Goal: Task Accomplishment & Management: Use online tool/utility

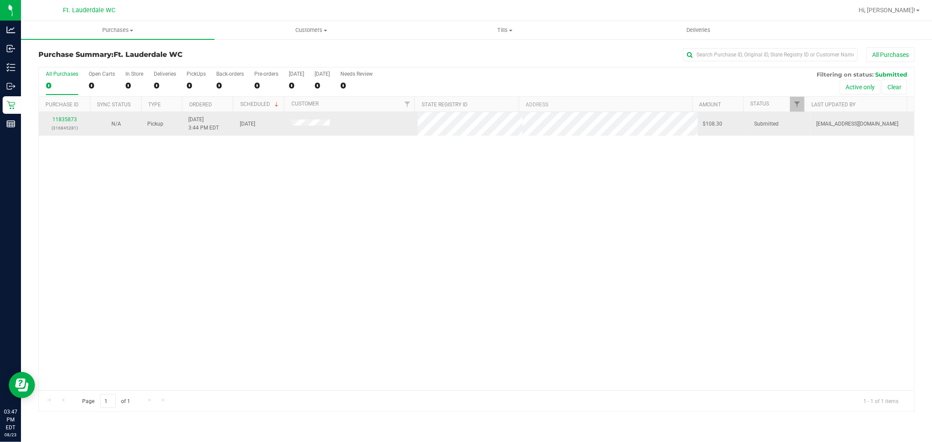
click at [57, 116] on div "11835873 (316845281)" at bounding box center [64, 123] width 41 height 17
click at [63, 117] on link "11835873" at bounding box center [64, 119] width 24 height 6
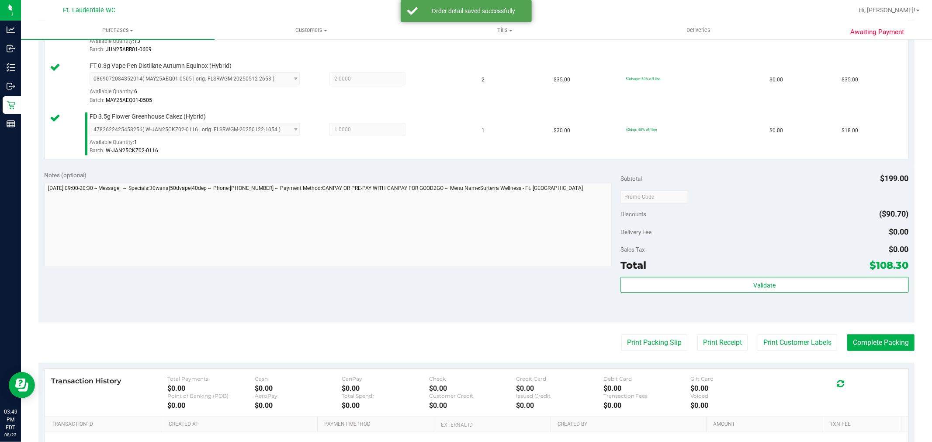
scroll to position [388, 0]
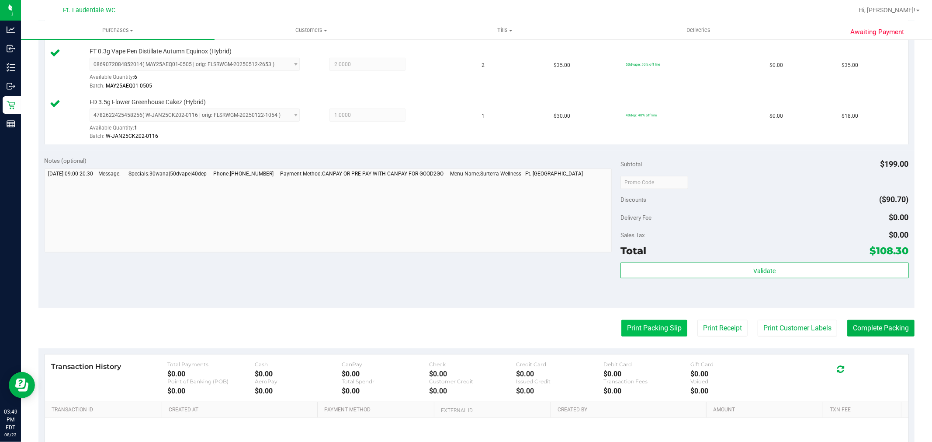
click at [645, 333] on button "Print Packing Slip" at bounding box center [655, 328] width 66 height 17
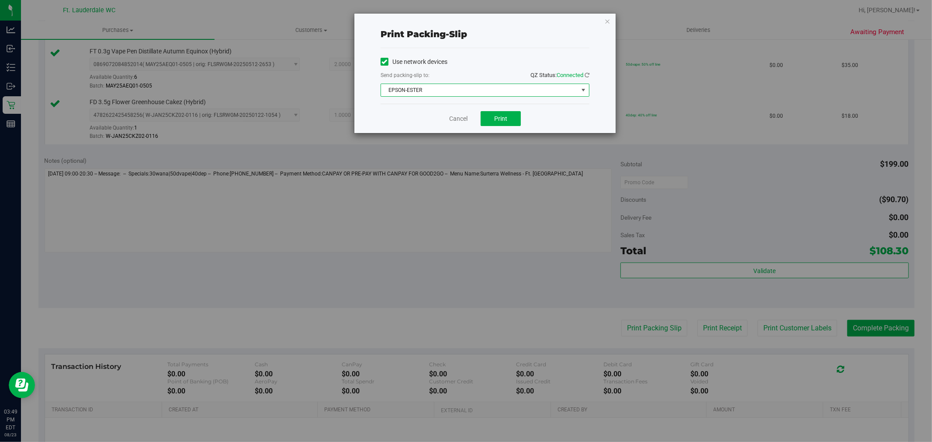
click at [451, 92] on span "EPSON-ESTER" at bounding box center [479, 90] width 197 height 12
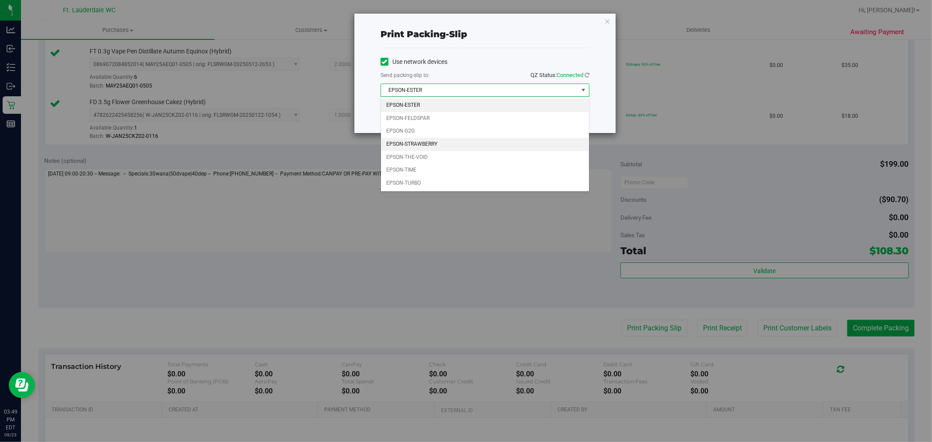
click at [462, 145] on li "EPSON-STRAWBERRY" at bounding box center [485, 144] width 208 height 13
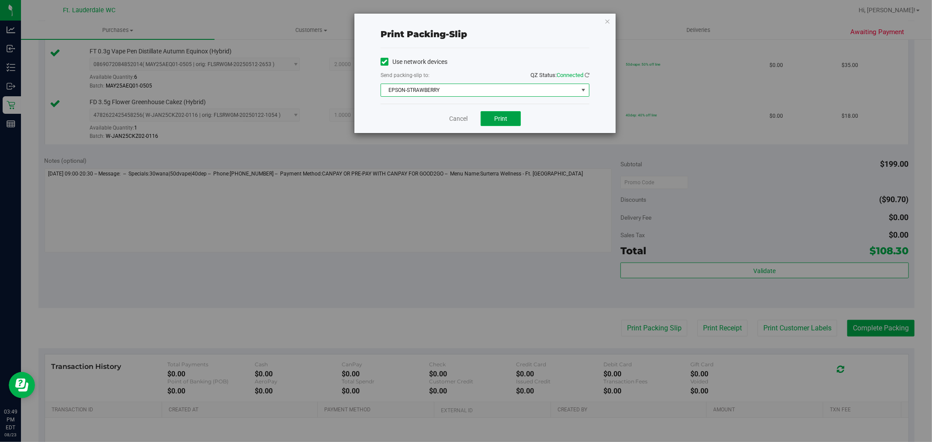
click at [495, 115] on span "Print" at bounding box center [500, 118] width 13 height 7
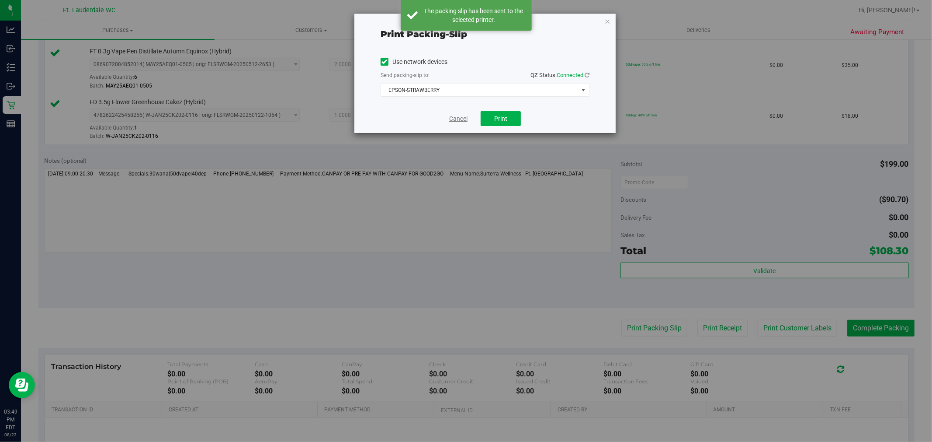
click at [461, 122] on link "Cancel" at bounding box center [458, 118] width 18 height 9
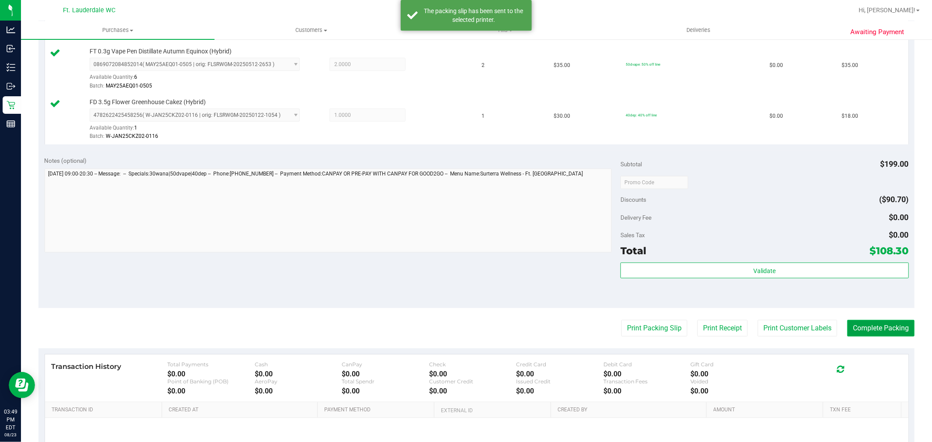
click at [868, 330] on button "Complete Packing" at bounding box center [881, 328] width 67 height 17
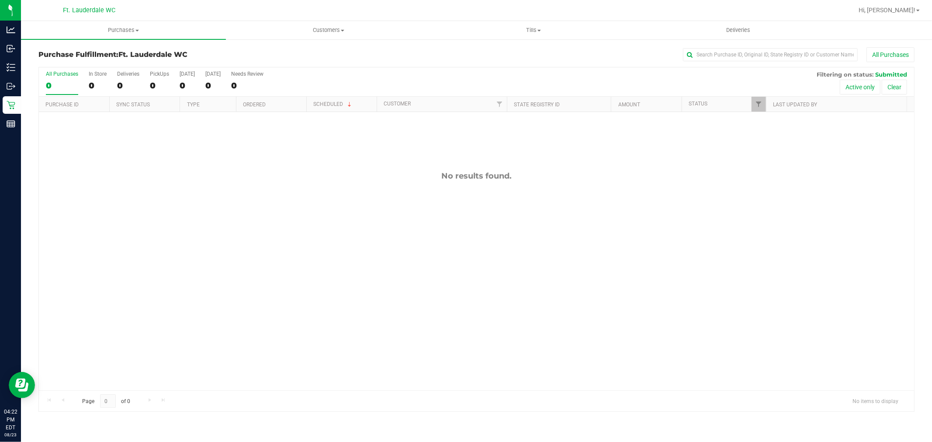
click at [75, 186] on div "No results found." at bounding box center [477, 280] width 876 height 337
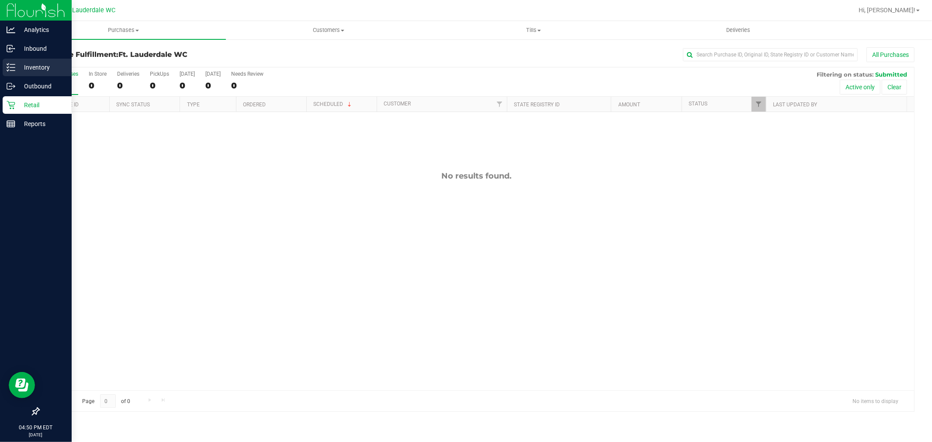
click at [11, 60] on div "Inventory" at bounding box center [37, 67] width 69 height 17
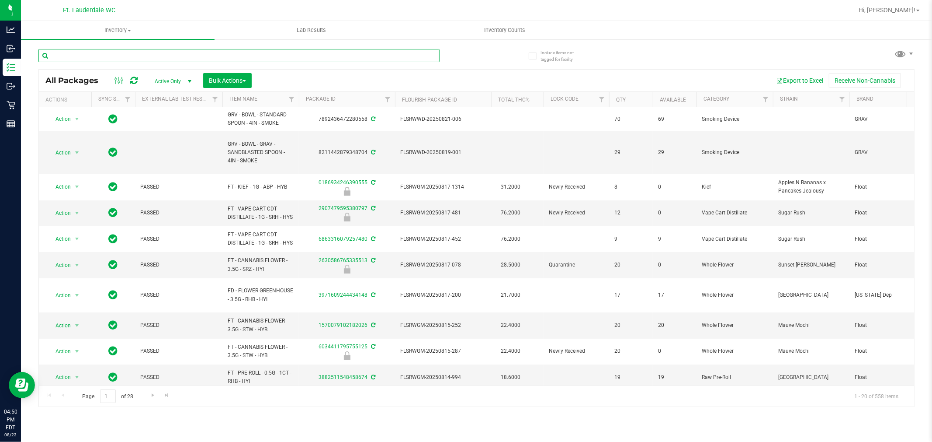
click at [143, 59] on input "text" at bounding box center [238, 55] width 401 height 13
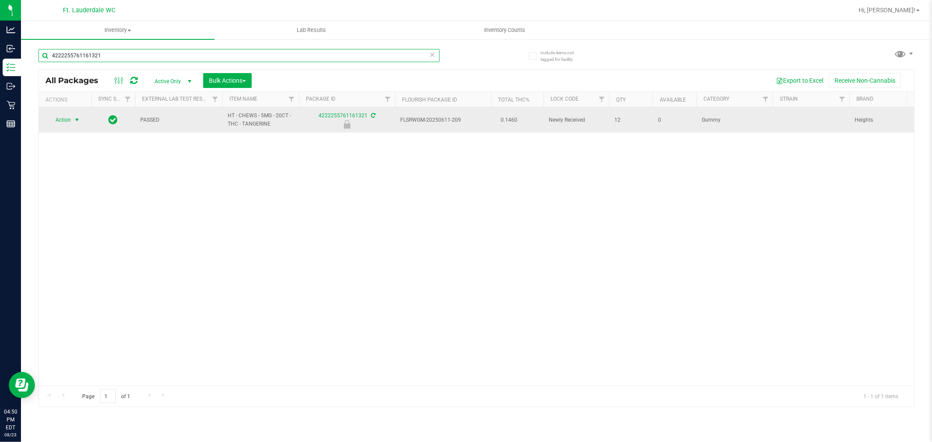
type input "4222255761161321"
click at [77, 120] on span "select" at bounding box center [76, 119] width 7 height 7
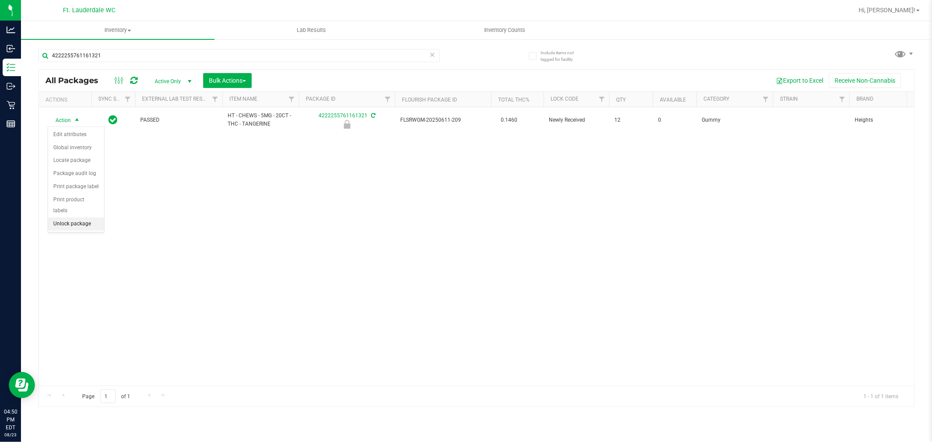
click at [76, 226] on li "Unlock package" at bounding box center [76, 223] width 56 height 13
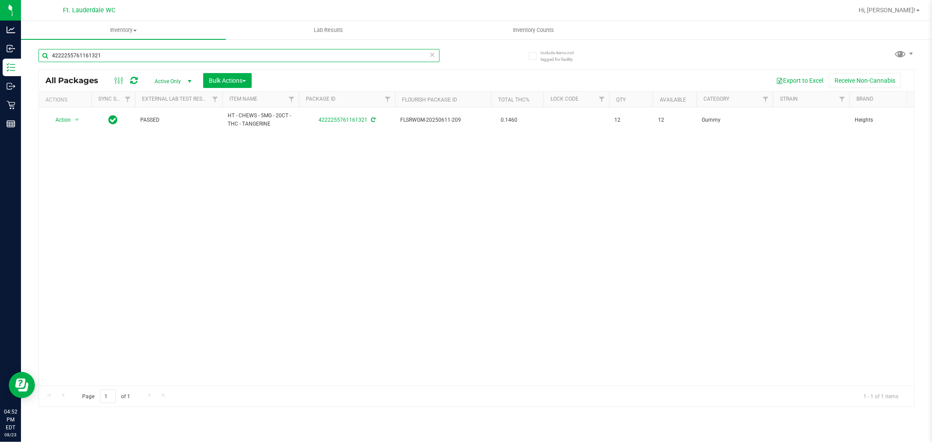
click at [116, 57] on input "4222255761161321" at bounding box center [238, 55] width 401 height 13
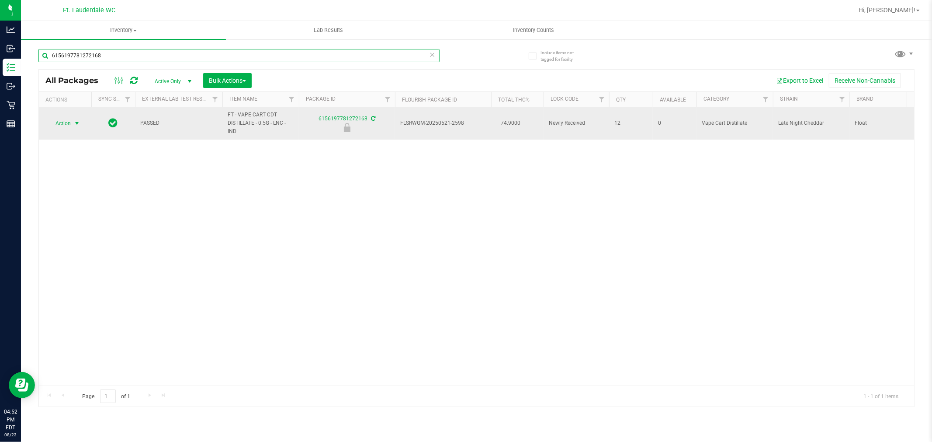
type input "6156197781272168"
click at [77, 125] on span "select" at bounding box center [76, 123] width 7 height 7
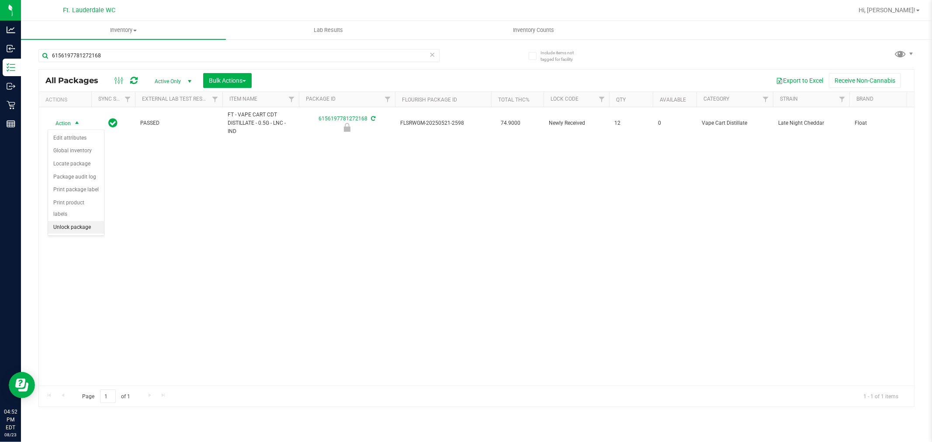
click at [84, 228] on li "Unlock package" at bounding box center [76, 227] width 56 height 13
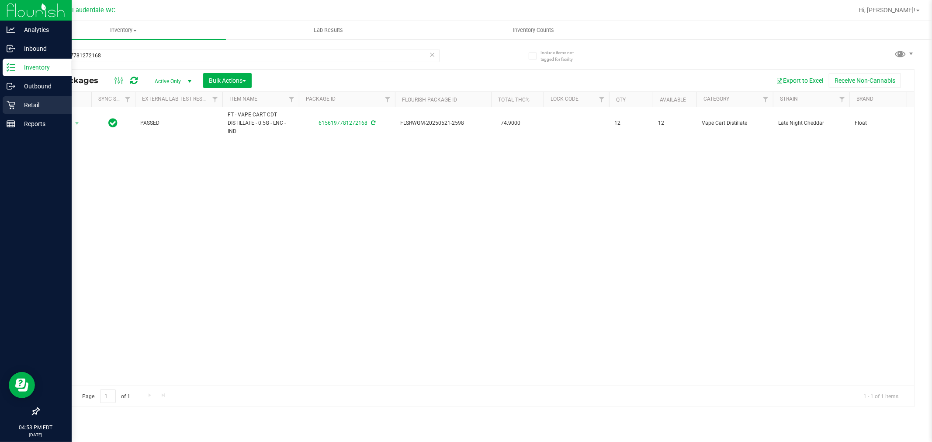
click at [25, 107] on p "Retail" at bounding box center [41, 105] width 52 height 10
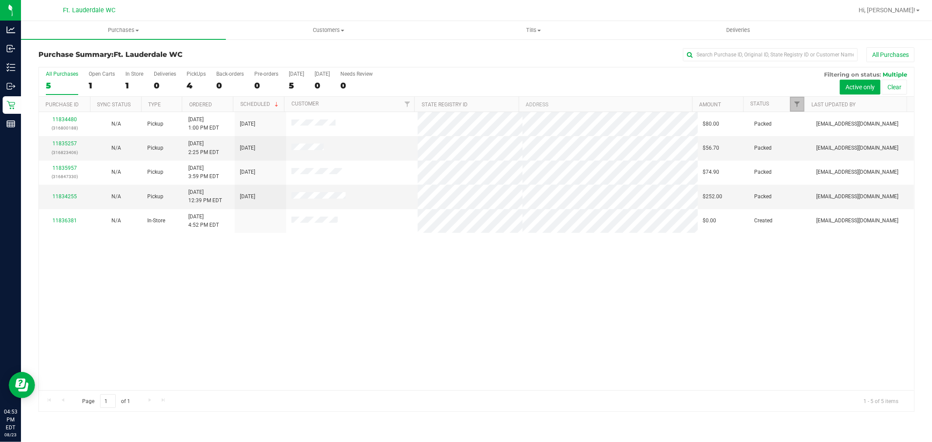
click at [796, 106] on span "Filter" at bounding box center [797, 104] width 7 height 7
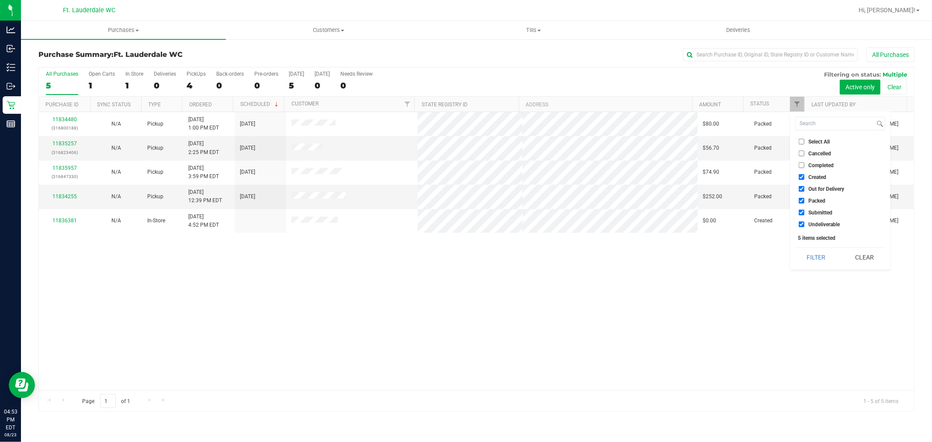
click at [810, 177] on span "Created" at bounding box center [818, 176] width 18 height 5
click at [805, 177] on input "Created" at bounding box center [802, 177] width 6 height 6
checkbox input "false"
click at [803, 189] on input "Out for Delivery" at bounding box center [802, 189] width 6 height 6
checkbox input "false"
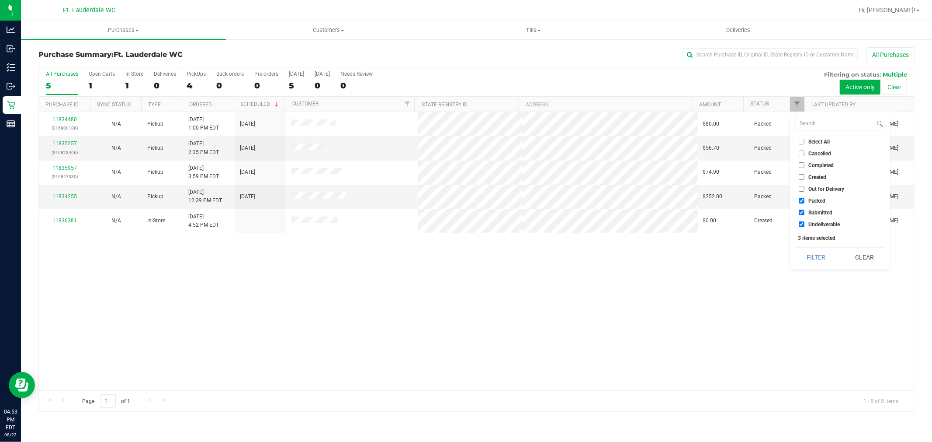
click at [802, 202] on input "Packed" at bounding box center [802, 201] width 6 height 6
checkbox input "false"
click at [813, 222] on span "Undeliverable" at bounding box center [824, 224] width 31 height 5
click at [805, 222] on input "Undeliverable" at bounding box center [802, 224] width 6 height 6
checkbox input "false"
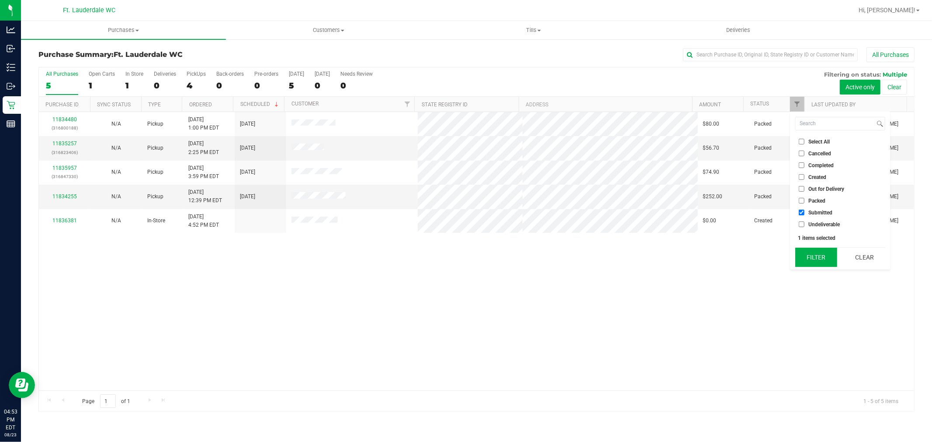
click at [809, 255] on button "Filter" at bounding box center [817, 256] width 42 height 19
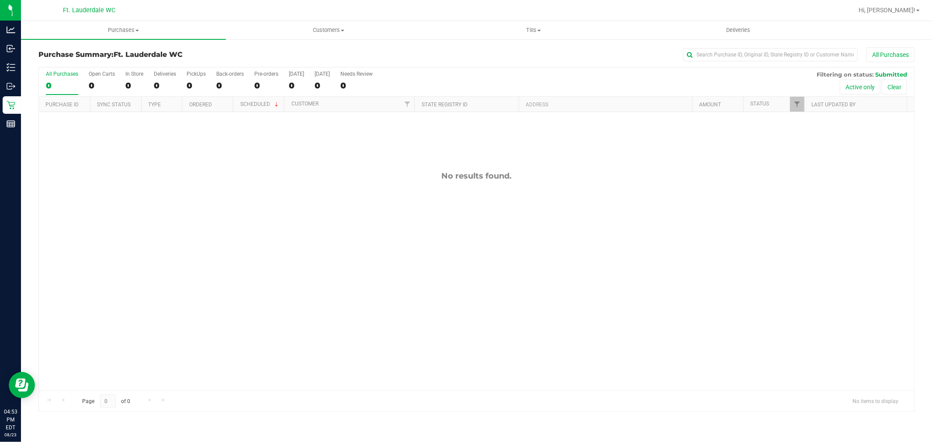
click at [408, 196] on div "No results found." at bounding box center [477, 280] width 876 height 337
click at [277, 47] on div "Purchase Summary: Ft. Lauderdale WC All Purchases" at bounding box center [476, 56] width 876 height 19
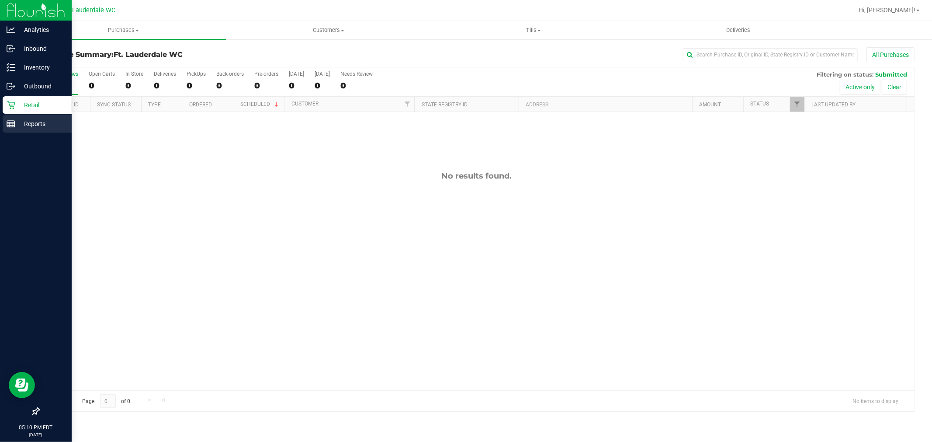
click at [12, 121] on icon at bounding box center [11, 123] width 9 height 9
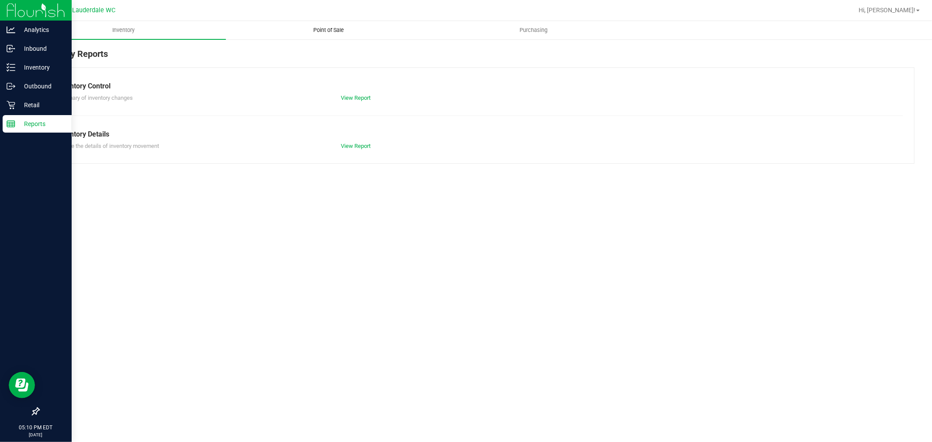
click at [252, 32] on uib-tab-heading "Point of Sale" at bounding box center [328, 29] width 204 height 17
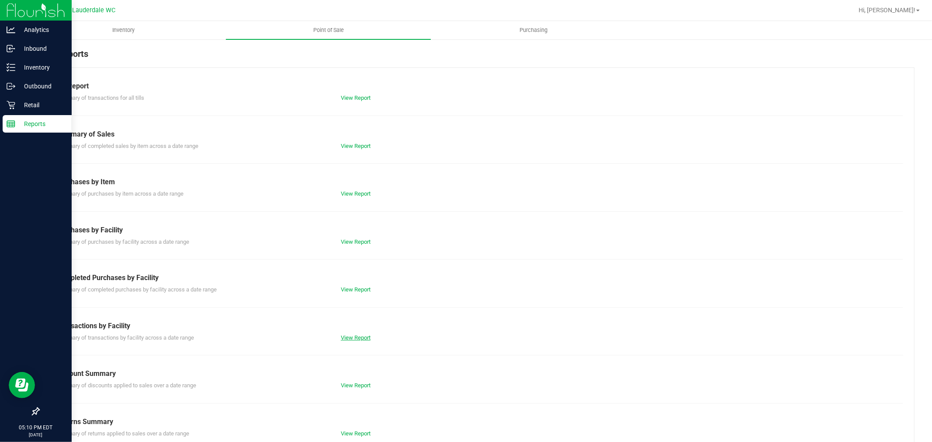
click at [341, 337] on link "View Report" at bounding box center [356, 337] width 30 height 7
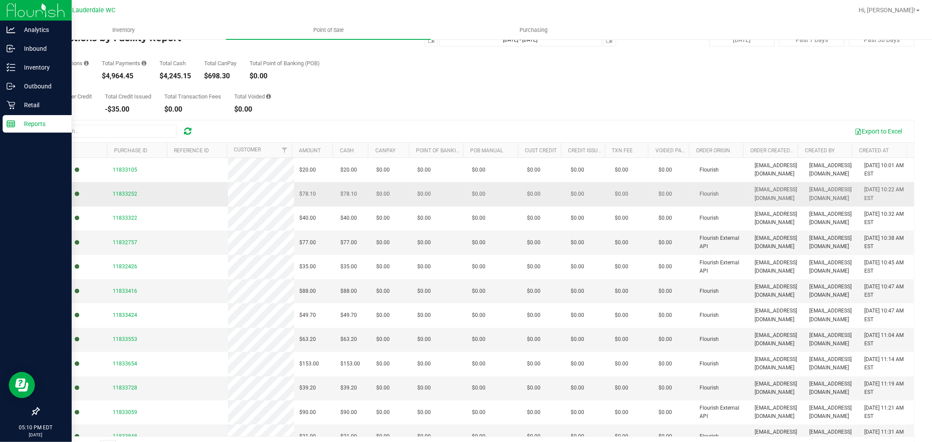
scroll to position [51, 0]
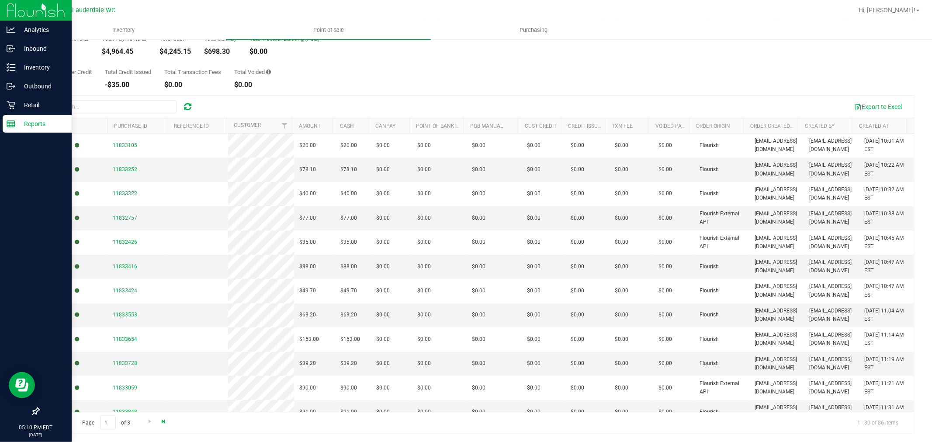
drag, startPoint x: 169, startPoint y: 420, endPoint x: 164, endPoint y: 421, distance: 4.9
click at [167, 421] on div "Page 1 of 3 1 - 30 of 86 items" at bounding box center [477, 421] width 876 height 21
click at [164, 421] on span "Go to the last page" at bounding box center [163, 420] width 7 height 7
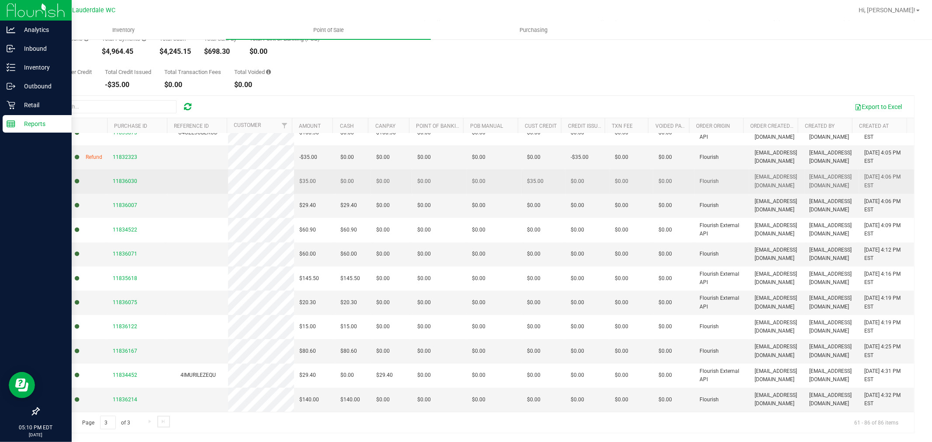
scroll to position [12, 0]
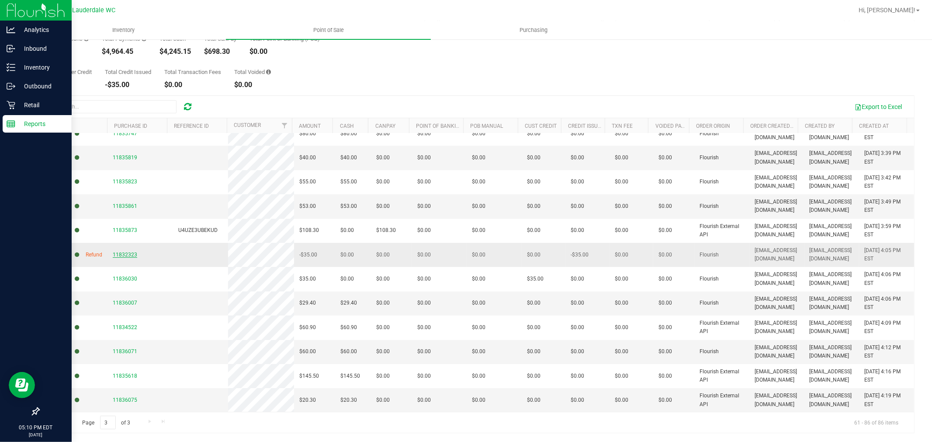
click at [116, 255] on span "11832323" at bounding box center [125, 254] width 24 height 6
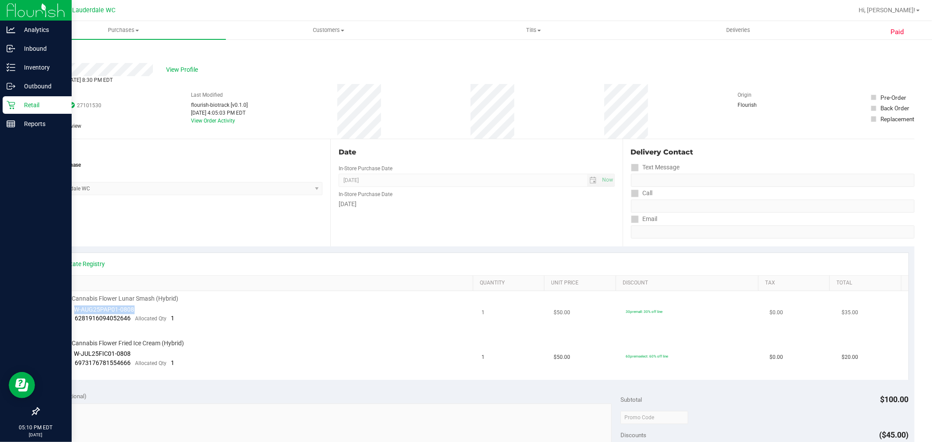
drag, startPoint x: 75, startPoint y: 307, endPoint x: 154, endPoint y: 307, distance: 79.1
click at [154, 307] on td "FT 3.5g Cannabis Flower Lunar Smash (Hybrid) Batch ID W-AUG25PAP01-0808 Package…" at bounding box center [261, 313] width 432 height 45
copy span "W-AUG25PAP01-0808"
click at [3, 69] on div "Inventory" at bounding box center [37, 67] width 69 height 17
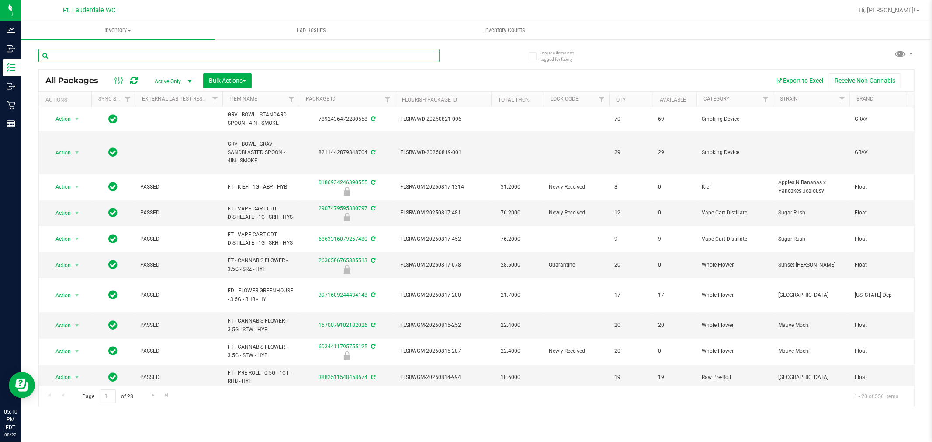
click at [122, 55] on input "text" at bounding box center [238, 55] width 401 height 13
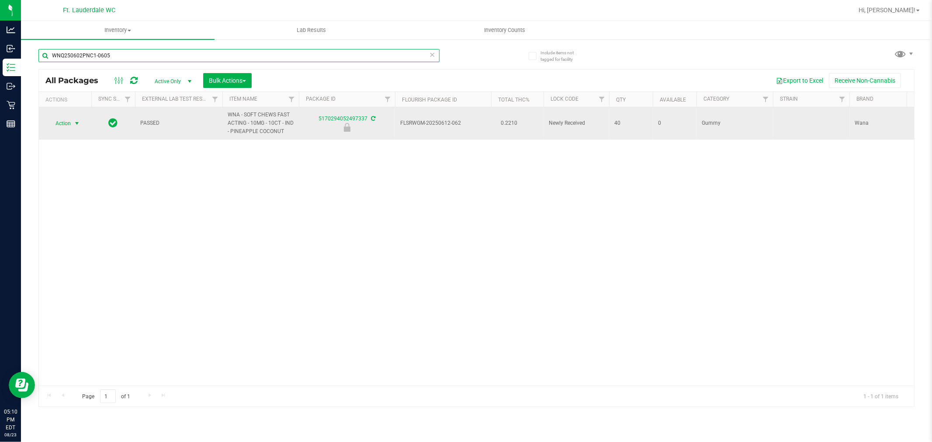
type input "WNQ250602PNC1-0605"
click at [65, 120] on span "Action" at bounding box center [60, 123] width 24 height 12
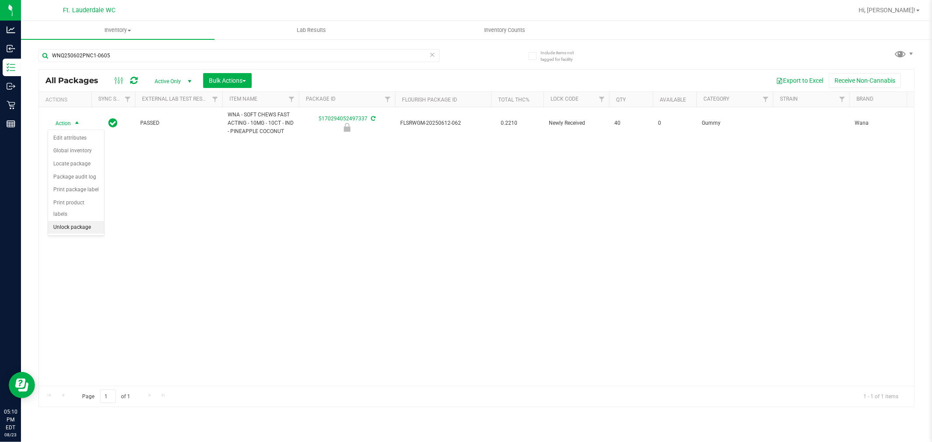
click at [91, 225] on li "Unlock package" at bounding box center [76, 227] width 56 height 13
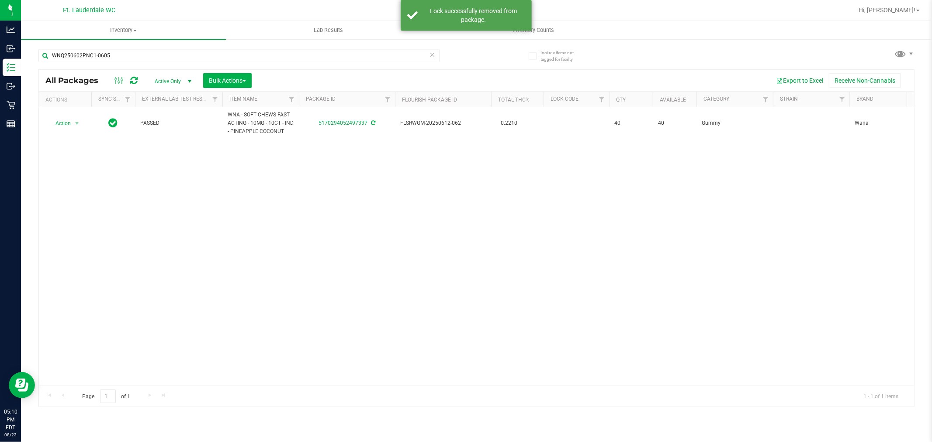
click at [107, 172] on div "Action Action Adjust qty Create package Edit attributes Global inventory Locate…" at bounding box center [477, 246] width 876 height 278
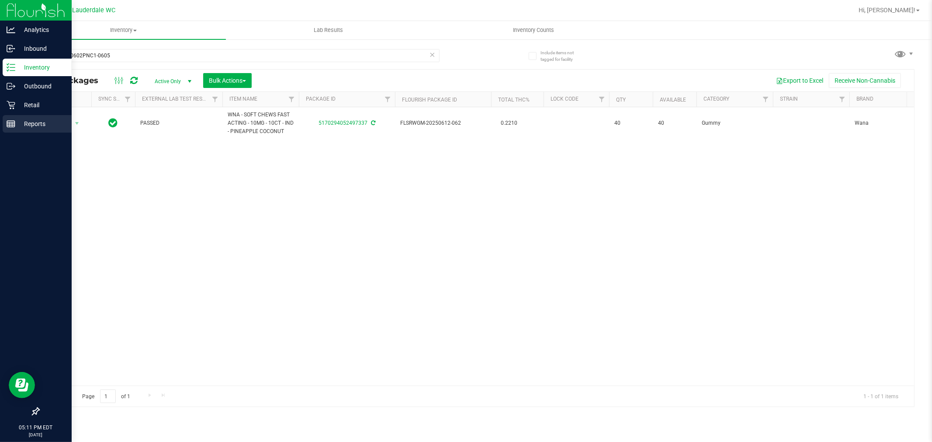
click at [13, 121] on rect at bounding box center [11, 124] width 8 height 6
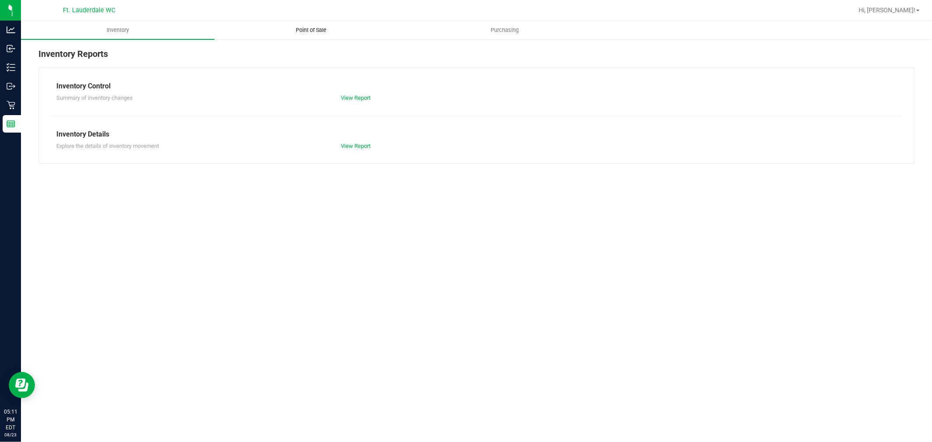
click at [274, 32] on uib-tab-heading "Point of Sale" at bounding box center [311, 29] width 193 height 17
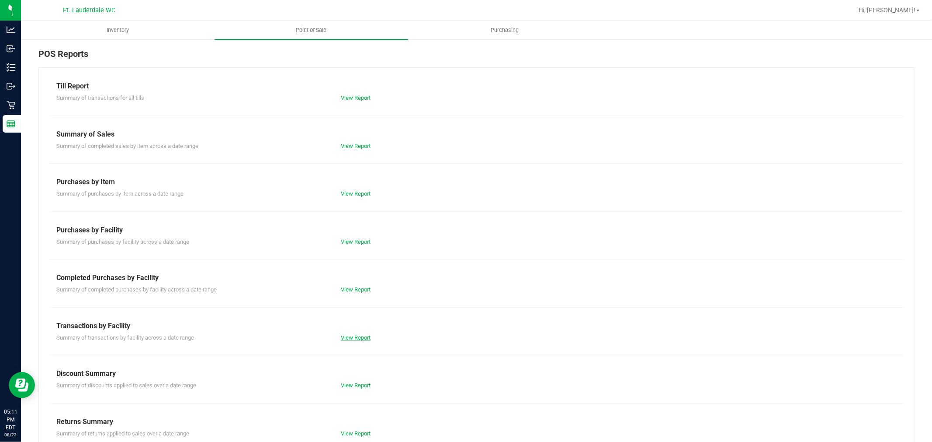
click at [348, 337] on link "View Report" at bounding box center [356, 337] width 30 height 7
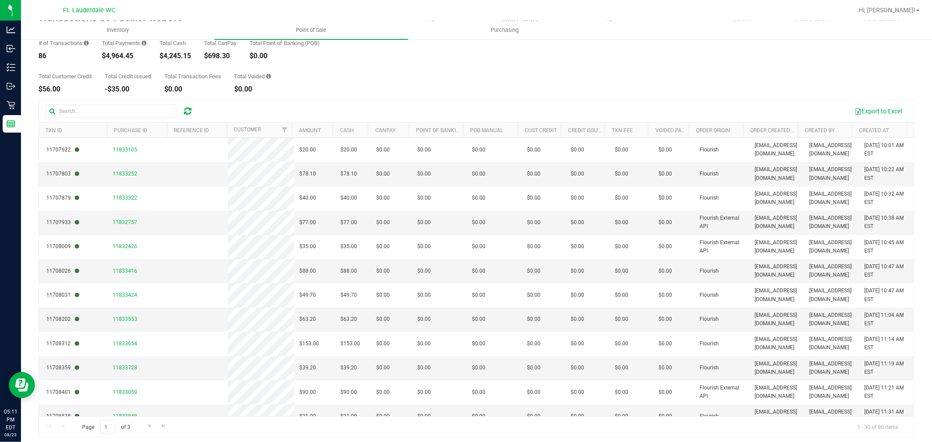
scroll to position [51, 0]
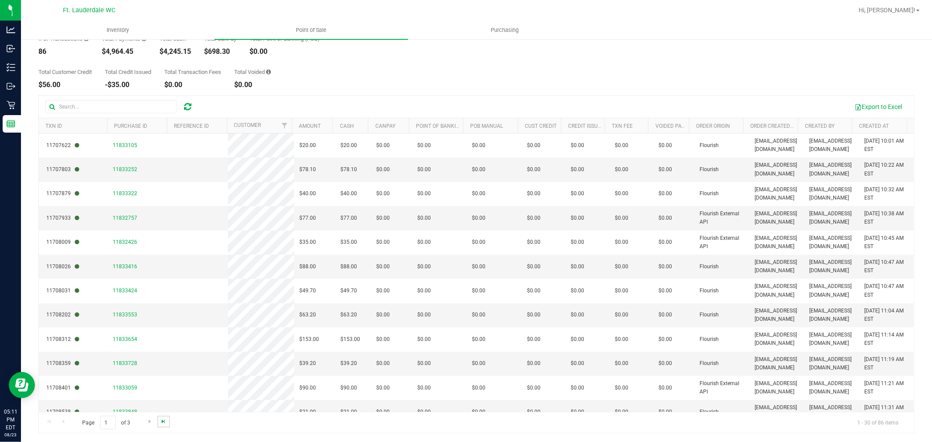
click at [164, 424] on span "Go to the last page" at bounding box center [163, 420] width 7 height 7
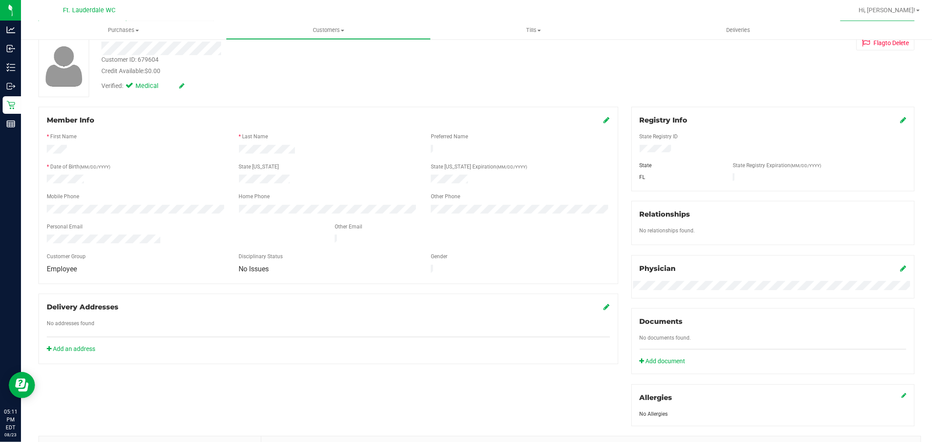
click at [155, 60] on div "Customer ID: 679604" at bounding box center [129, 59] width 57 height 9
copy div "679604"
